Goal: Transaction & Acquisition: Download file/media

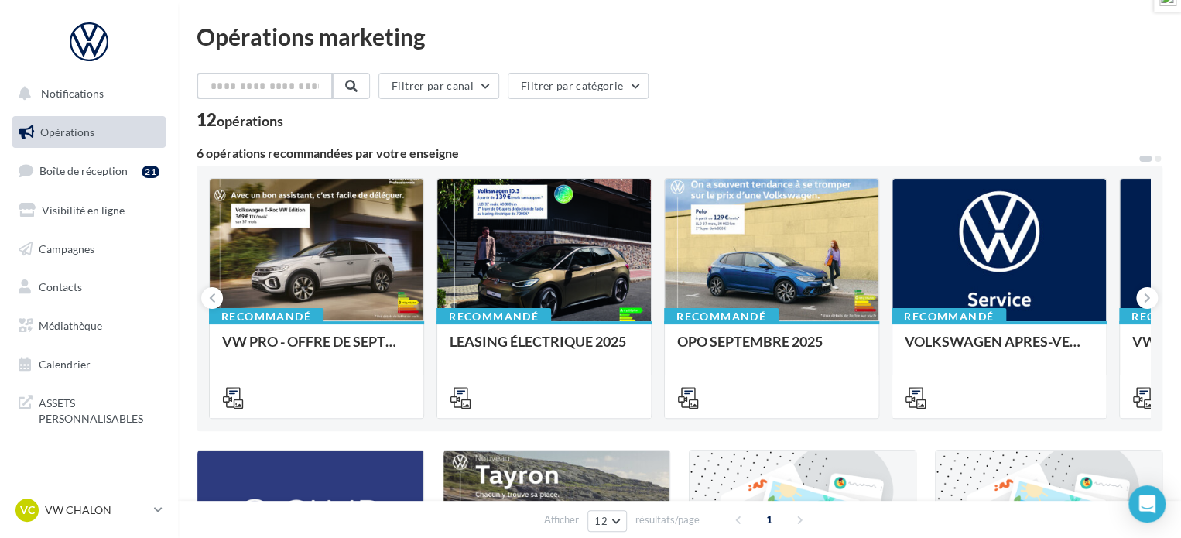
click at [294, 83] on input "text" at bounding box center [265, 86] width 136 height 26
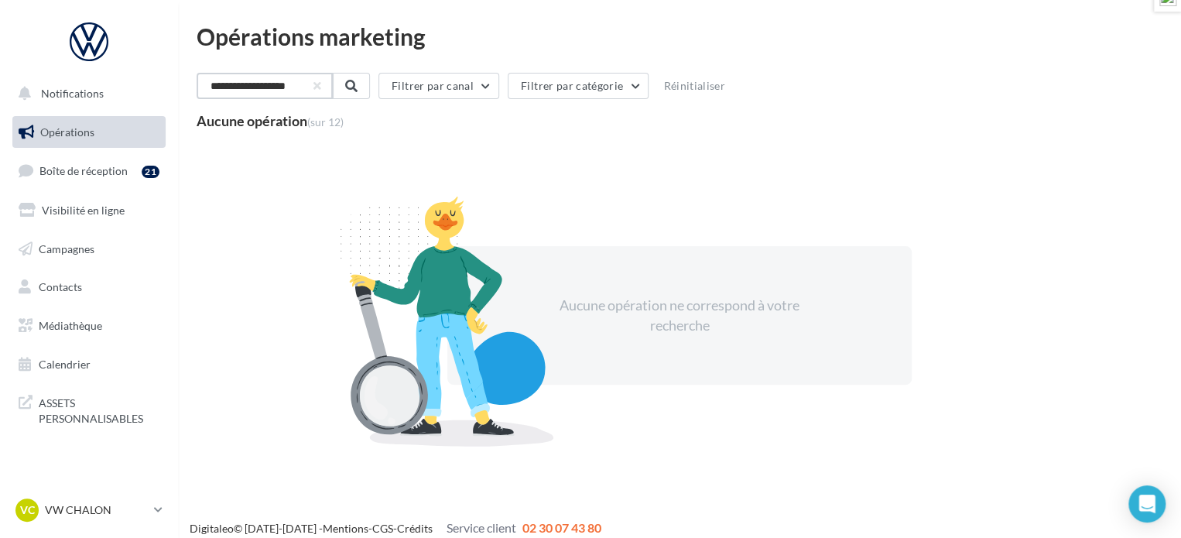
drag, startPoint x: 300, startPoint y: 87, endPoint x: 207, endPoint y: 87, distance: 92.9
click at [207, 87] on input "**********" at bounding box center [265, 86] width 136 height 26
type input "**********"
click at [69, 325] on span "Médiathèque" at bounding box center [70, 325] width 63 height 13
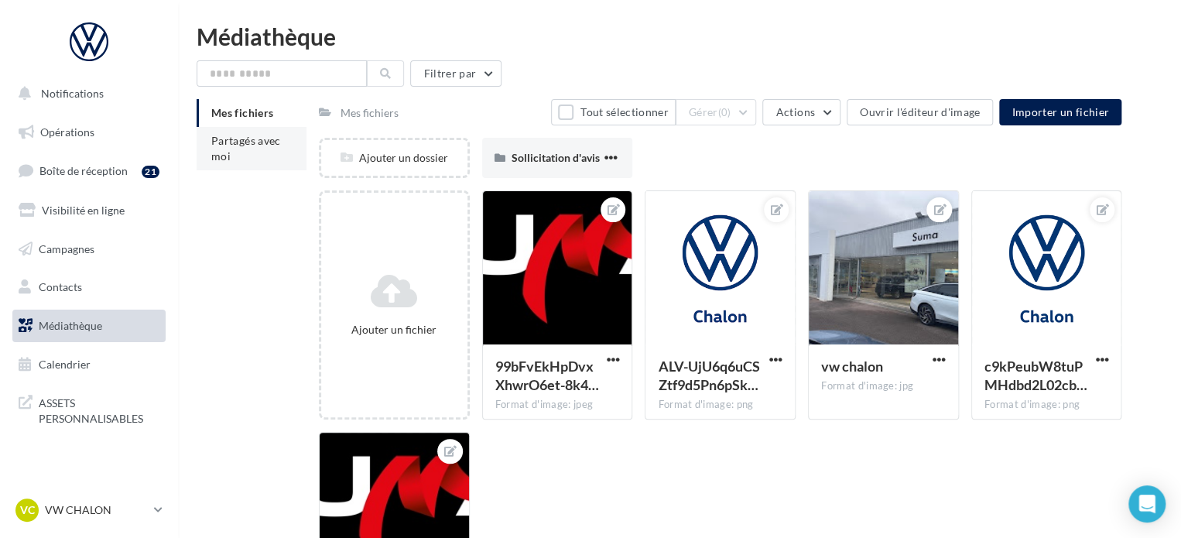
click at [231, 143] on span "Partagés avec moi" at bounding box center [246, 148] width 70 height 29
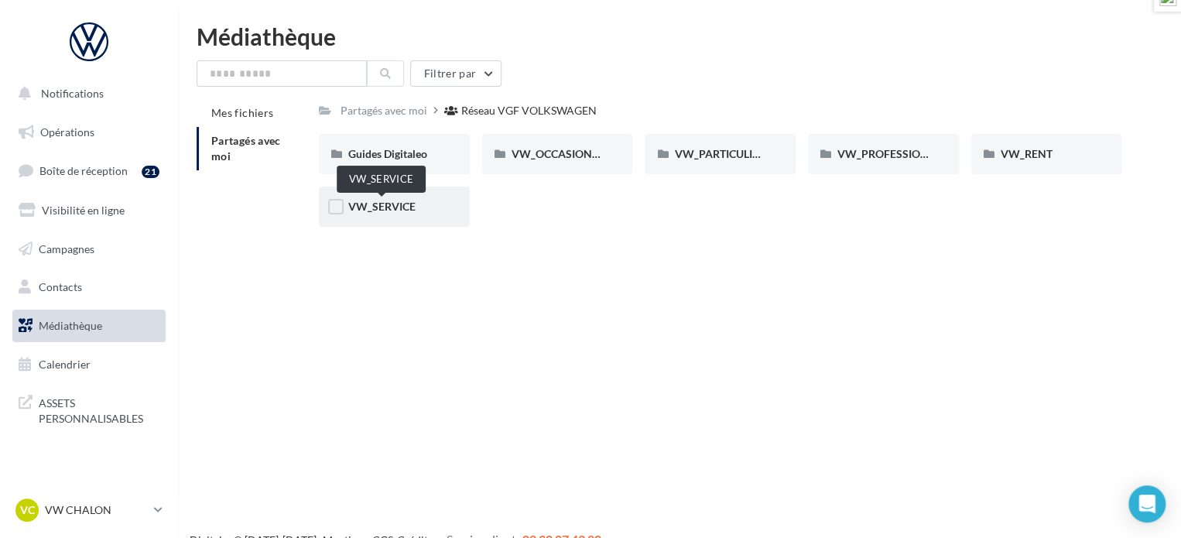
click at [393, 207] on span "VW_SERVICE" at bounding box center [381, 206] width 67 height 13
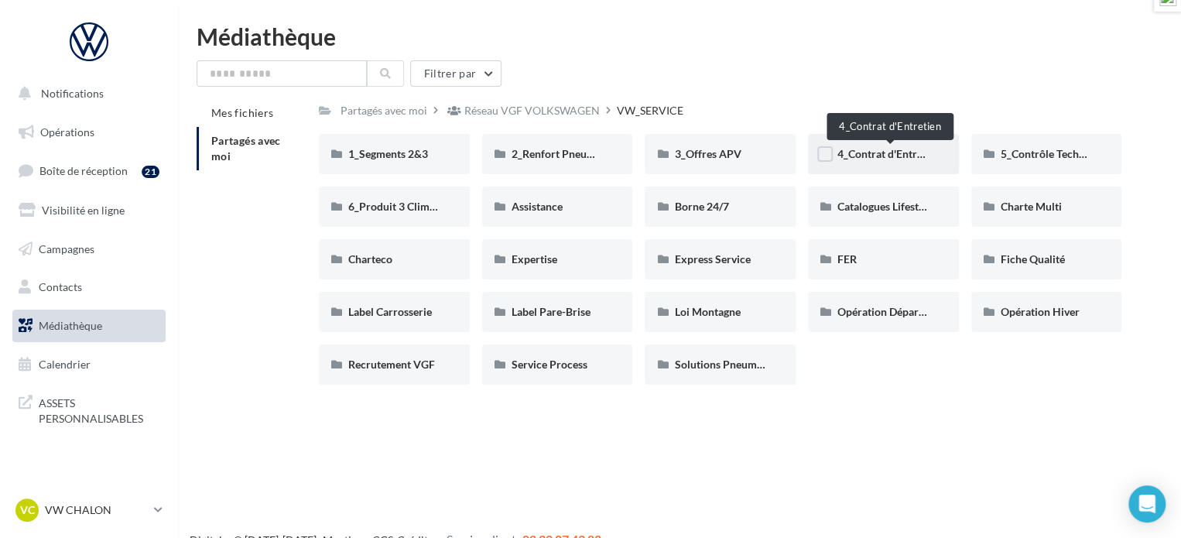
click at [884, 154] on span "4_Contrat d'Entretien" at bounding box center [889, 153] width 104 height 13
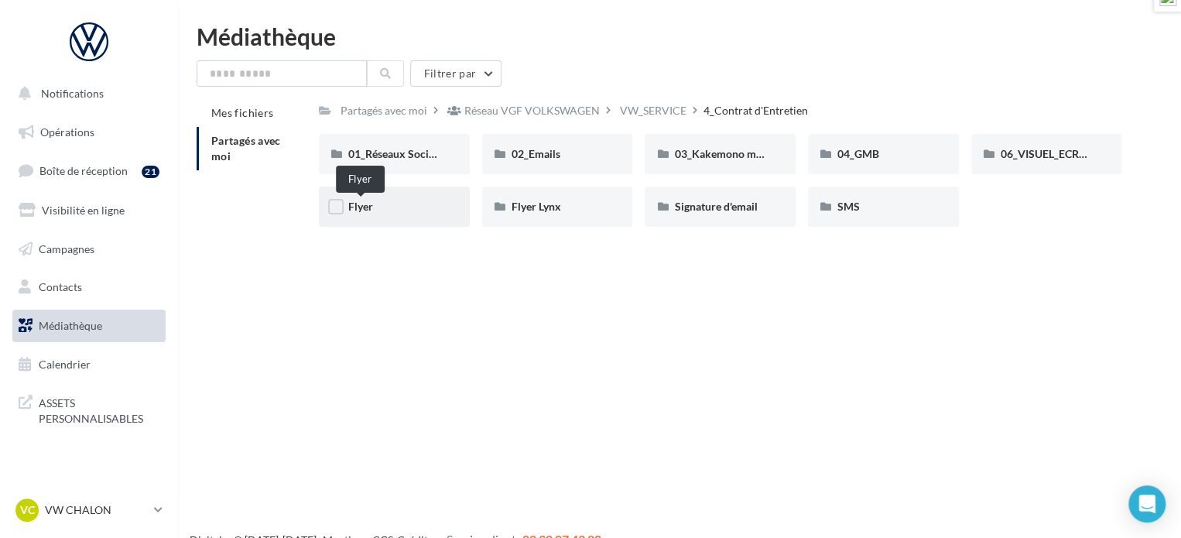
click at [365, 209] on span "Flyer" at bounding box center [360, 206] width 25 height 13
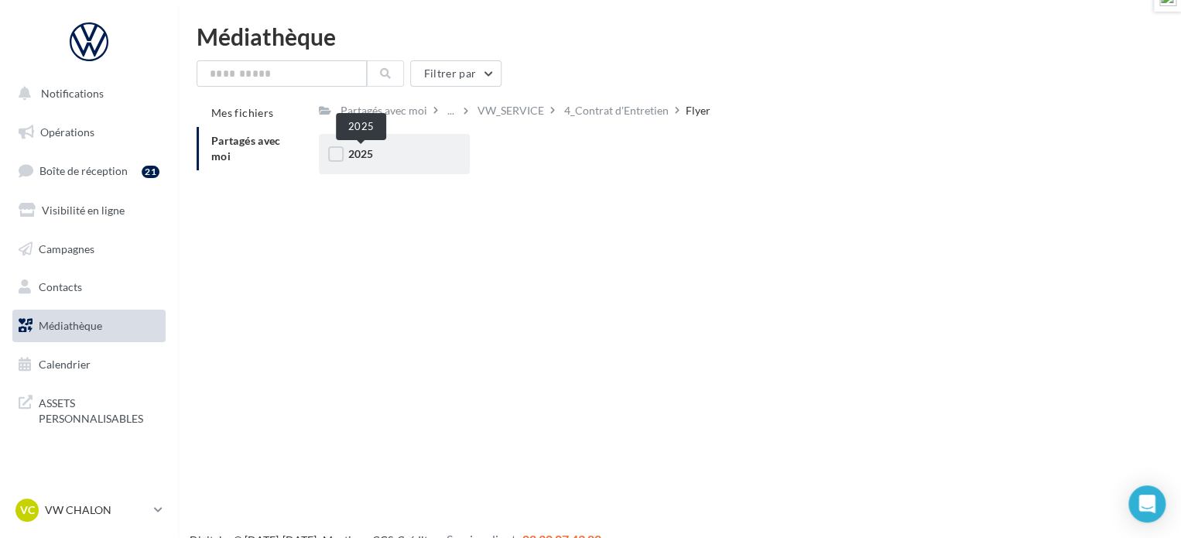
click at [372, 160] on span "2025" at bounding box center [360, 153] width 25 height 13
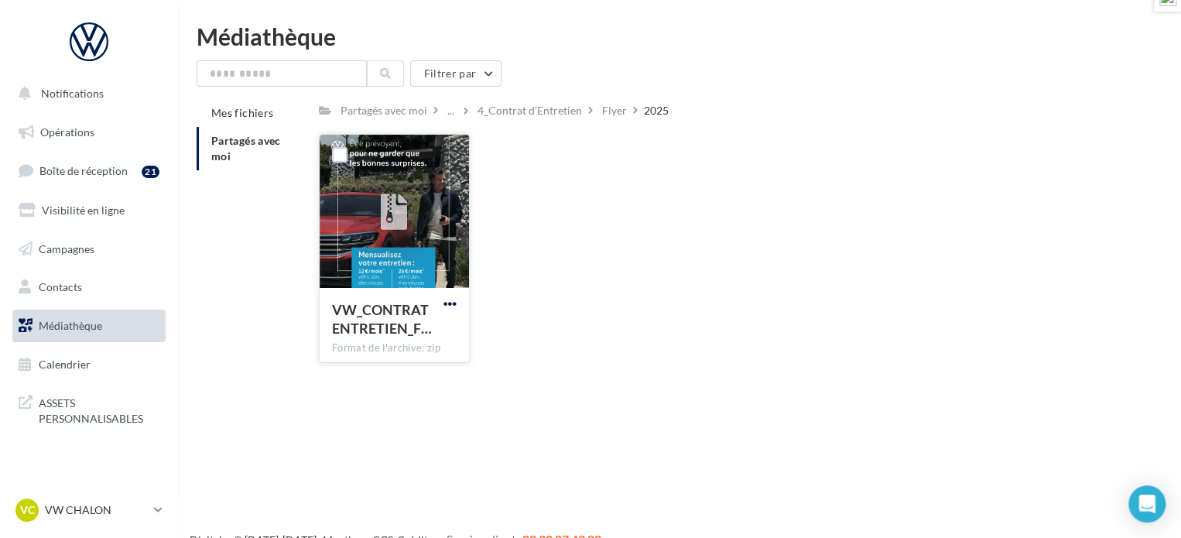
click at [449, 305] on span "button" at bounding box center [449, 303] width 13 height 13
click at [418, 329] on button "Télécharger" at bounding box center [382, 334] width 155 height 40
click at [91, 408] on span "ASSETS PERSONNALISABLES" at bounding box center [99, 408] width 121 height 33
click at [88, 502] on div "VC VW CHALON vw-cha-dup" at bounding box center [81, 509] width 132 height 23
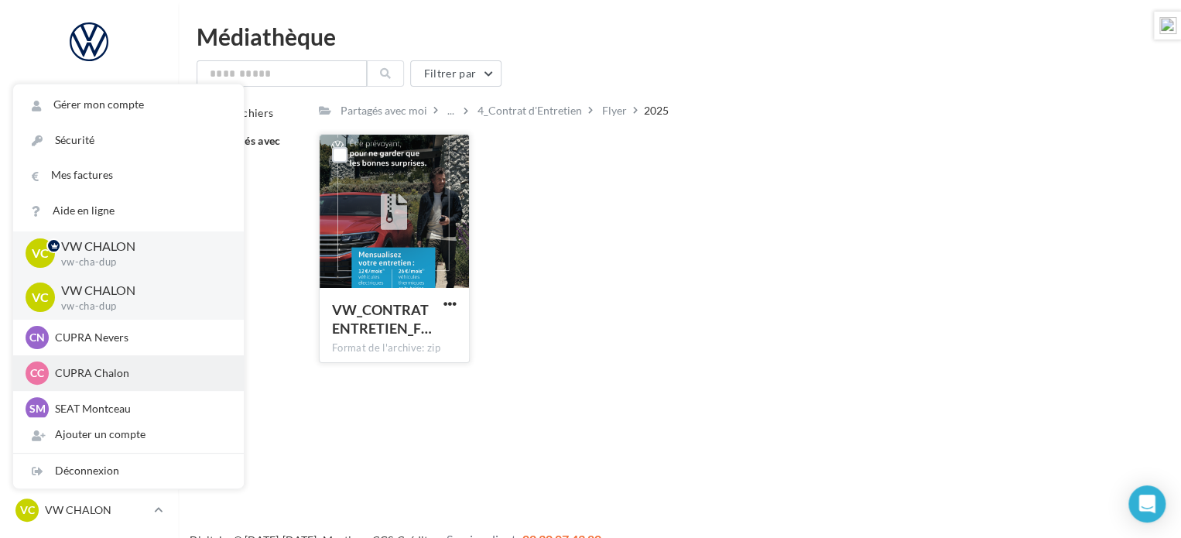
scroll to position [77, 0]
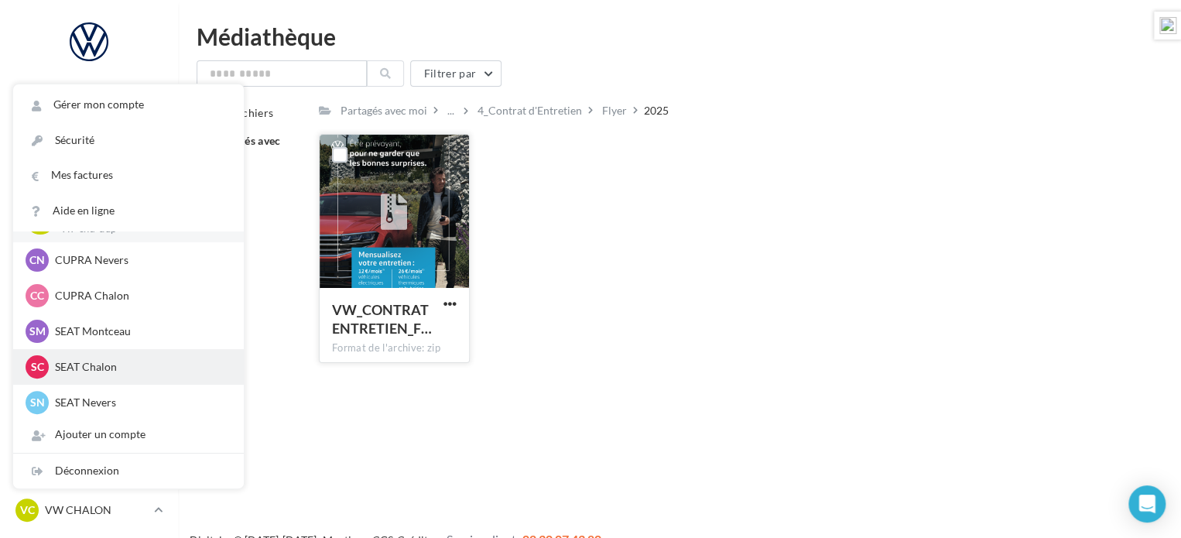
click at [95, 361] on p "SEAT Chalon" at bounding box center [140, 366] width 170 height 15
